Goal: Manage account settings

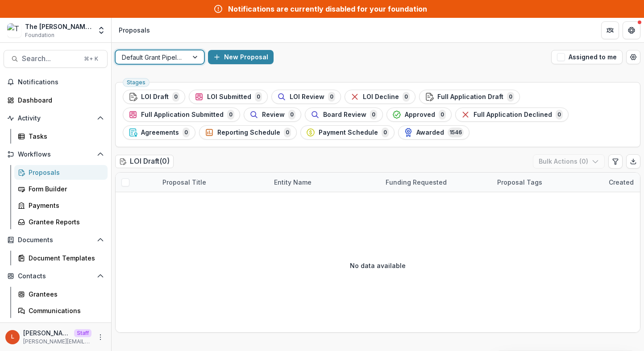
scroll to position [48, 0]
click at [61, 289] on link "Grantees" at bounding box center [60, 294] width 93 height 15
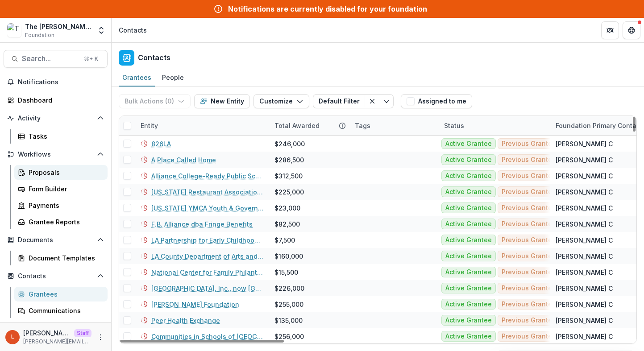
click at [66, 169] on div "Proposals" at bounding box center [65, 172] width 72 height 9
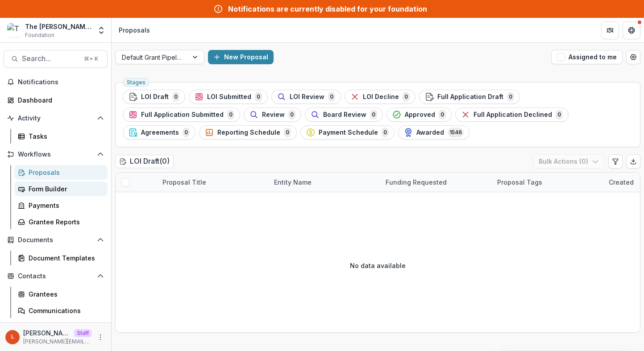
click at [54, 186] on div "Form Builder" at bounding box center [65, 188] width 72 height 9
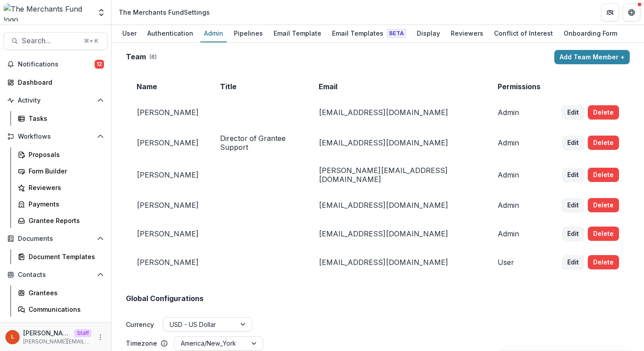
scroll to position [105, 0]
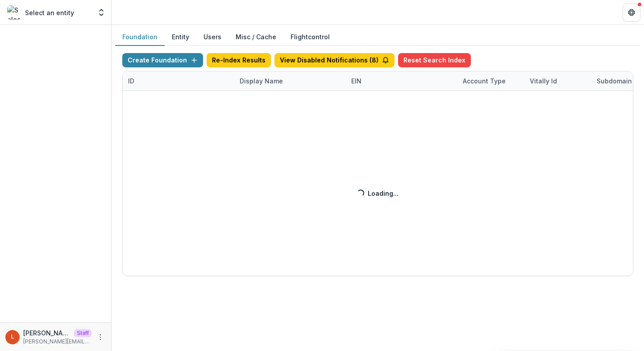
click at [262, 82] on div "Create Foundation Re-Index Results View Disabled Notifications ( 8 ) Reset Sear…" at bounding box center [377, 164] width 511 height 223
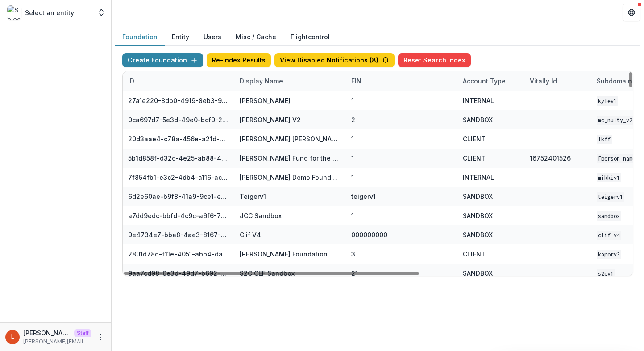
click at [290, 85] on div "Display Name" at bounding box center [290, 80] width 112 height 19
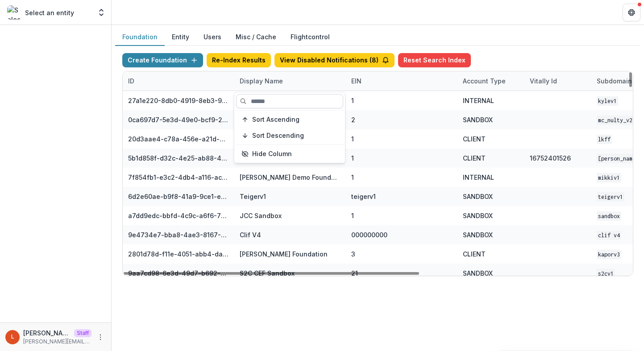
click at [291, 97] on input at bounding box center [289, 101] width 107 height 14
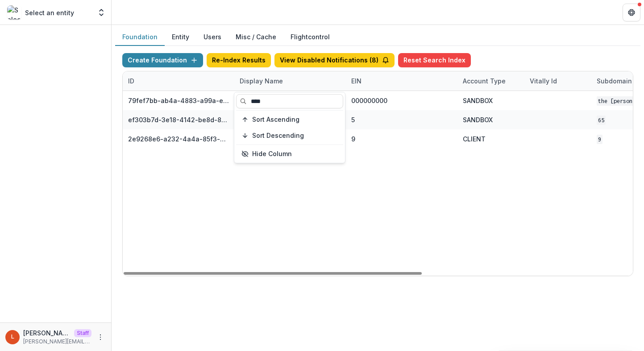
type input "****"
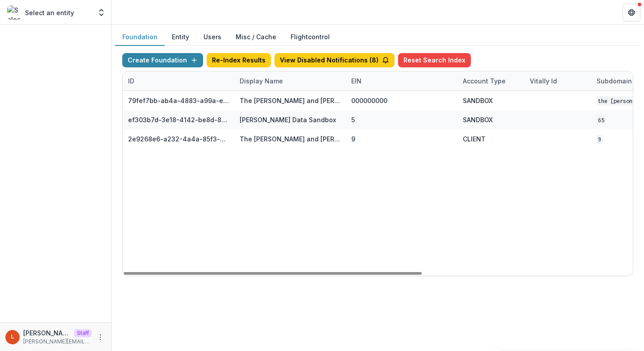
click at [420, 190] on div "79fef7bb-ab4a-4883-a99a-e2f11936830d The Carol and James Collins Foundation Wor…" at bounding box center [558, 183] width 870 height 185
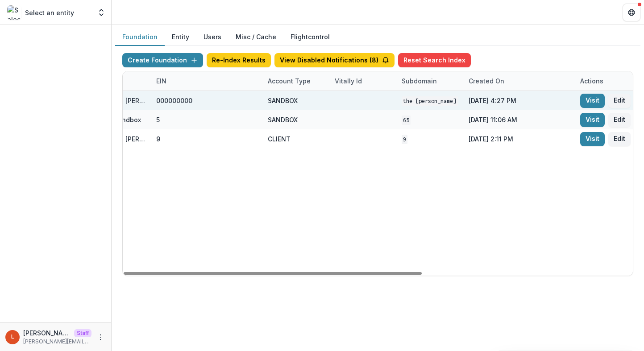
scroll to position [0, 360]
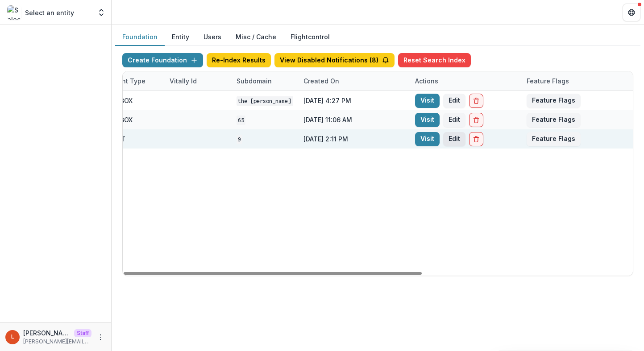
click at [451, 139] on button "Edit" at bounding box center [454, 139] width 22 height 14
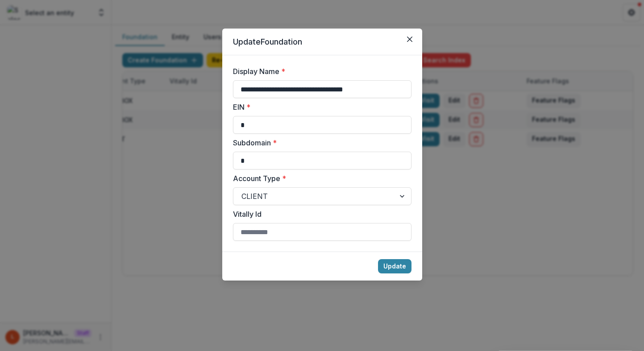
drag, startPoint x: 390, startPoint y: 91, endPoint x: 230, endPoint y: 91, distance: 160.1
click at [230, 91] on form "**********" at bounding box center [322, 153] width 200 height 196
click at [286, 165] on input "*" at bounding box center [322, 161] width 178 height 18
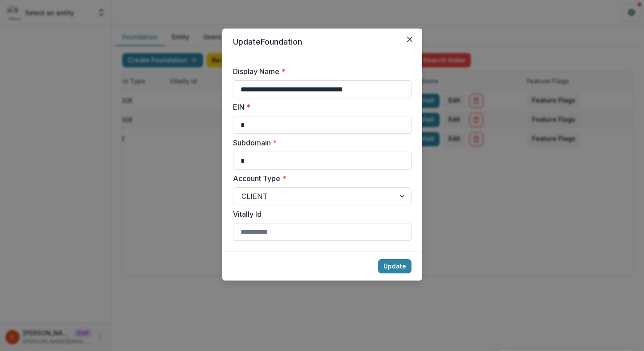
paste input "**********"
type input "**********"
click at [394, 271] on button "Update" at bounding box center [394, 266] width 33 height 14
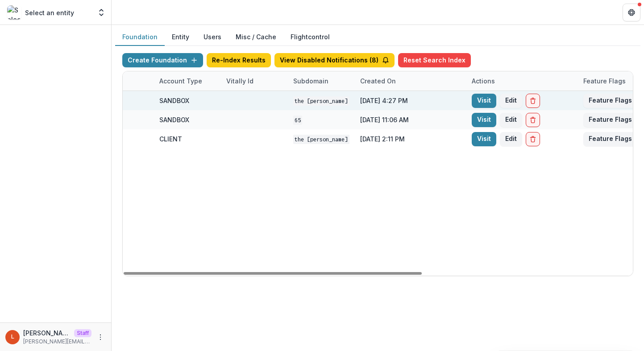
scroll to position [0, 304]
click at [486, 99] on link "Visit" at bounding box center [483, 101] width 25 height 14
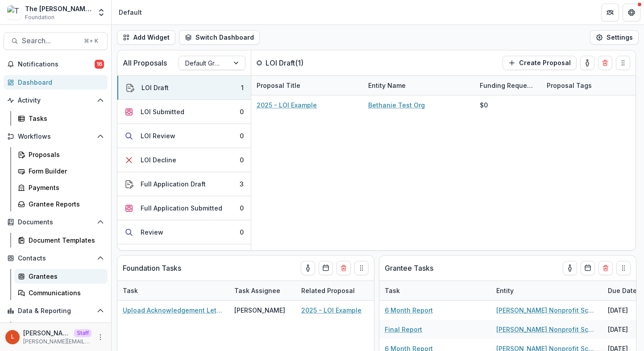
click at [58, 281] on div "Grantees" at bounding box center [65, 276] width 72 height 9
